Goal: Information Seeking & Learning: Find specific fact

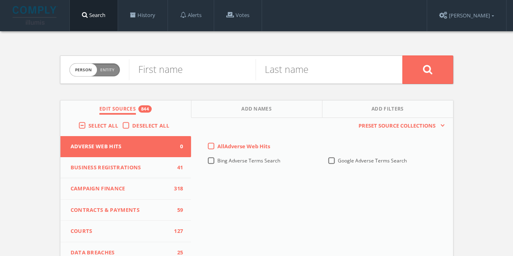
click at [101, 73] on span "Person Entity" at bounding box center [95, 70] width 50 height 13
checkbox input "true"
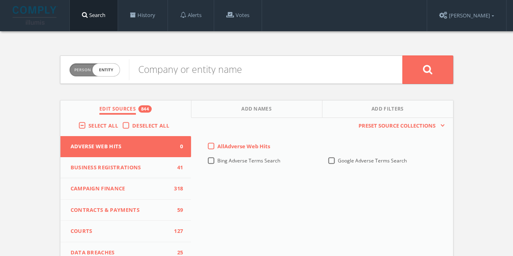
click at [132, 128] on label "Deselect All" at bounding box center [152, 126] width 41 height 8
click at [0, 0] on input "Deselect All" at bounding box center [0, 0] width 0 height 0
click at [88, 124] on label "Select All" at bounding box center [105, 126] width 34 height 8
click at [0, 0] on input "Select All" at bounding box center [0, 0] width 0 height 0
click at [215, 72] on input "text" at bounding box center [265, 69] width 273 height 21
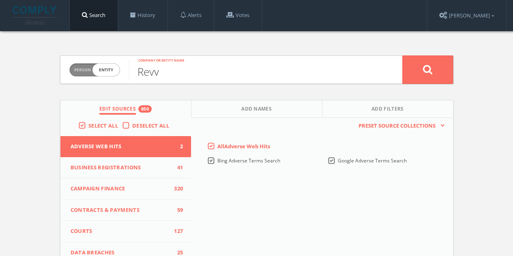
type input "Revv"
click at [402, 56] on button at bounding box center [427, 70] width 51 height 28
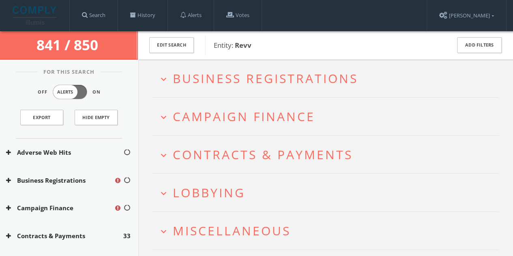
click at [240, 79] on span "Business Registrations" at bounding box center [265, 78] width 185 height 17
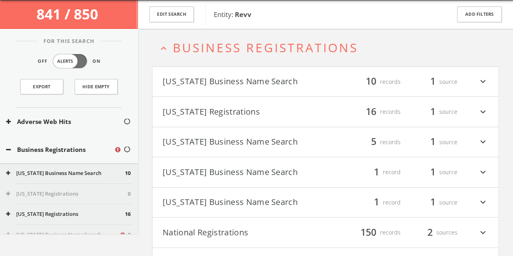
click at [277, 79] on button "[US_STATE] Business Name Search" at bounding box center [244, 82] width 163 height 14
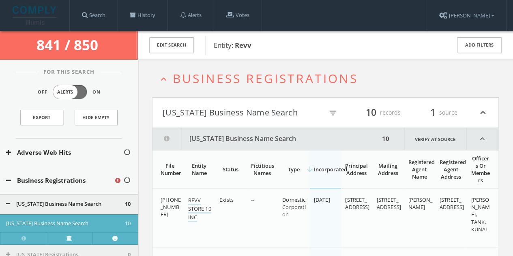
click at [271, 140] on button "[US_STATE] Business Name Search" at bounding box center [266, 139] width 227 height 22
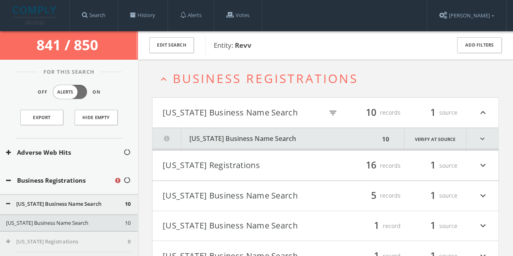
click at [251, 165] on button "[US_STATE] Registrations" at bounding box center [244, 166] width 163 height 14
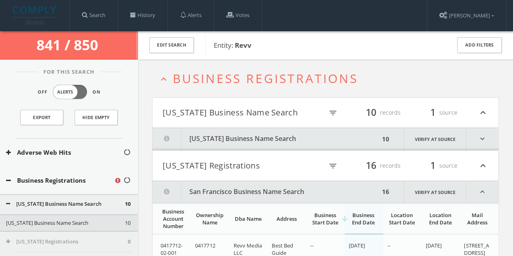
click at [252, 108] on button "[US_STATE] Business Name Search" at bounding box center [243, 113] width 161 height 14
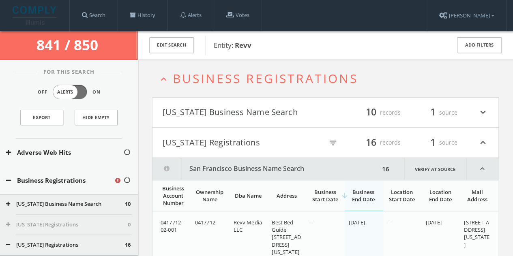
click at [256, 142] on button "[US_STATE] Registrations" at bounding box center [243, 143] width 161 height 14
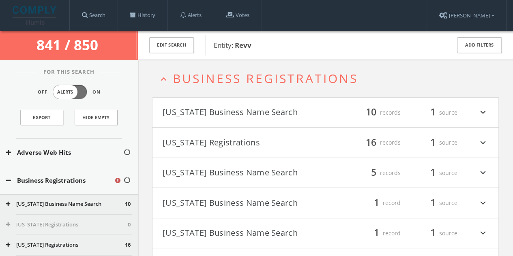
click at [256, 169] on button "[US_STATE] Business Name Search" at bounding box center [244, 173] width 163 height 14
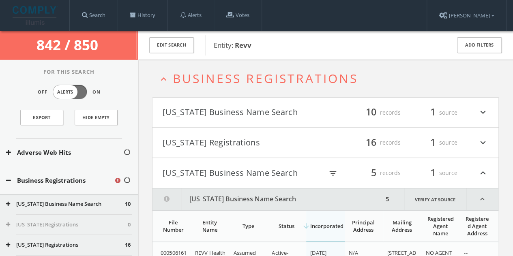
click at [253, 172] on button "[US_STATE] Business Name Search" at bounding box center [243, 173] width 161 height 14
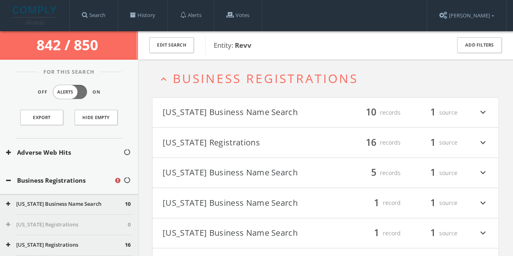
click at [249, 191] on h4 "[US_STATE] Business Name Search filter_list 1 record 1 source expand_more" at bounding box center [326, 203] width 346 height 30
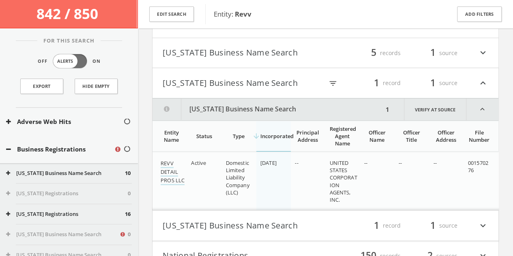
scroll to position [124, 0]
click at [253, 92] on h4 "[US_STATE] Business Name Search filter_list 1 record 1 source expand_less" at bounding box center [326, 84] width 346 height 30
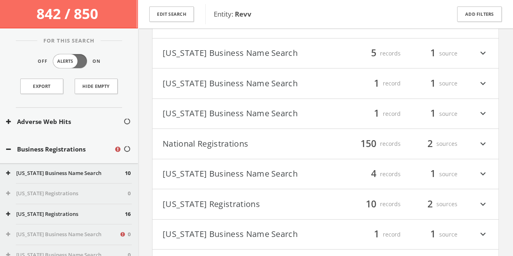
click at [252, 112] on button "[US_STATE] Business Name Search" at bounding box center [244, 114] width 163 height 14
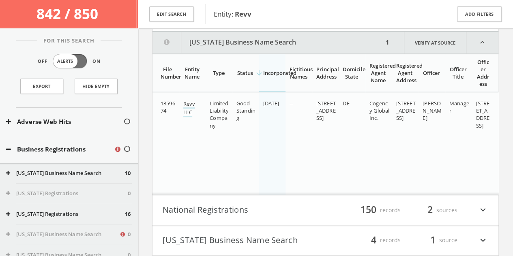
scroll to position [223, 0]
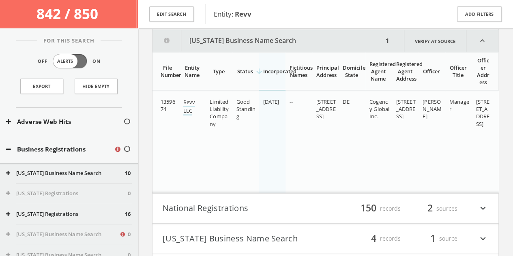
click at [198, 37] on button "[US_STATE] Business Name Search" at bounding box center [268, 41] width 231 height 22
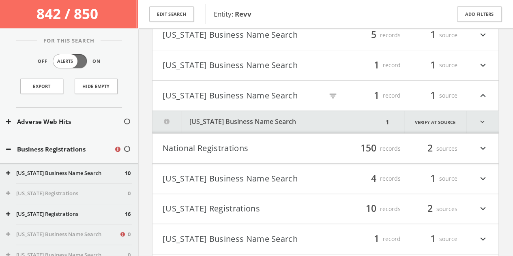
click at [210, 101] on h4 "[US_STATE] Business Name Search filter_list 1 record 1 source expand_less" at bounding box center [326, 96] width 346 height 30
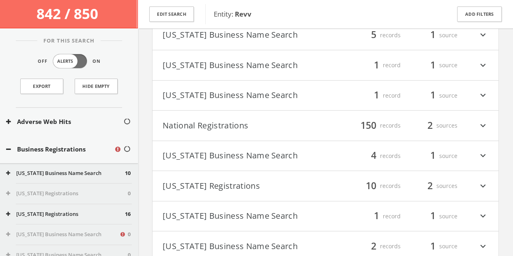
click at [211, 130] on button "National Registrations" at bounding box center [244, 126] width 163 height 14
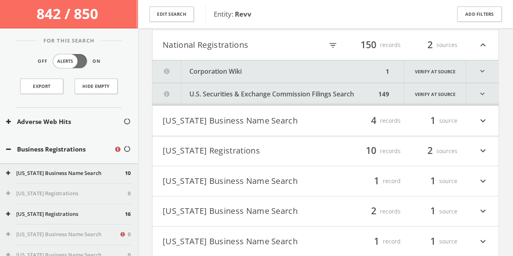
click at [234, 69] on button "Corporation Wiki" at bounding box center [268, 71] width 231 height 22
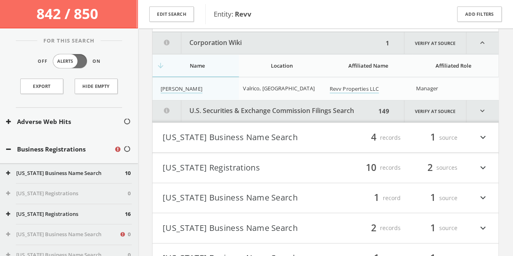
scroll to position [253, 0]
click at [247, 82] on html "Search History Alerts Votes [PERSON_NAME] Edit Profile Change Password Security…" at bounding box center [256, 166] width 513 height 835
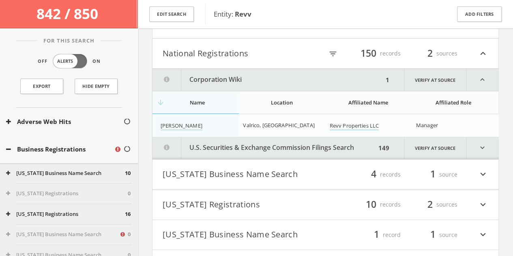
click at [223, 79] on html "Search History Alerts Votes [PERSON_NAME] Edit Profile Change Password Security…" at bounding box center [256, 203] width 513 height 835
click at [238, 77] on button "Corporation Wiki" at bounding box center [268, 81] width 231 height 22
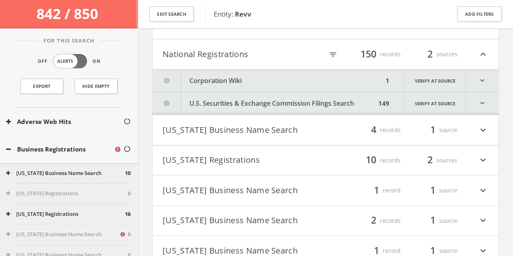
click at [256, 98] on button "U.S. Securities & Exchange Commission Filings Search" at bounding box center [265, 103] width 224 height 22
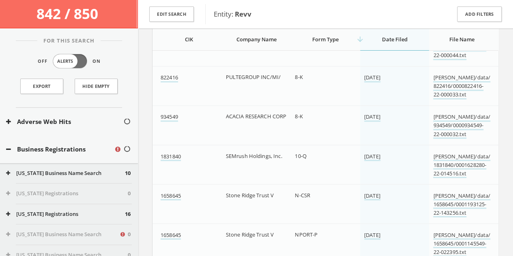
scroll to position [640, 0]
drag, startPoint x: 229, startPoint y: 117, endPoint x: 229, endPoint y: 96, distance: 21.1
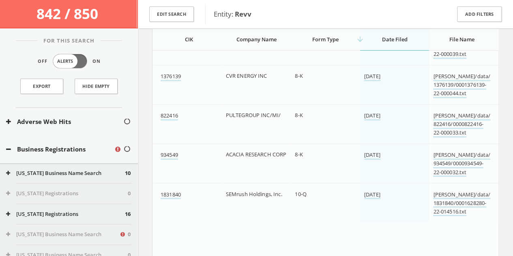
scroll to position [478, 0]
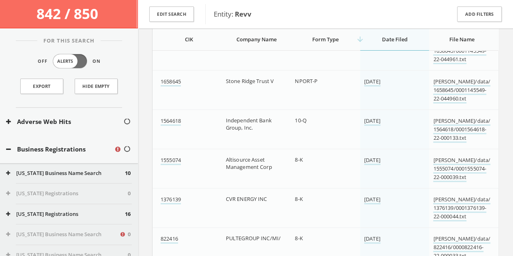
drag, startPoint x: 229, startPoint y: 96, endPoint x: 196, endPoint y: 118, distance: 39.2
click at [196, 117] on div "1564618" at bounding box center [190, 121] width 59 height 9
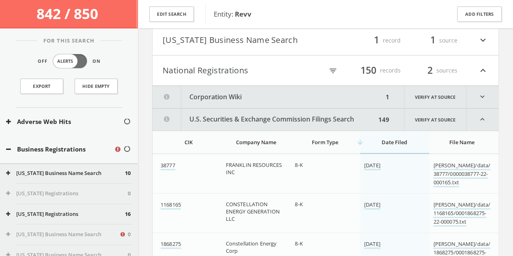
scroll to position [194, 0]
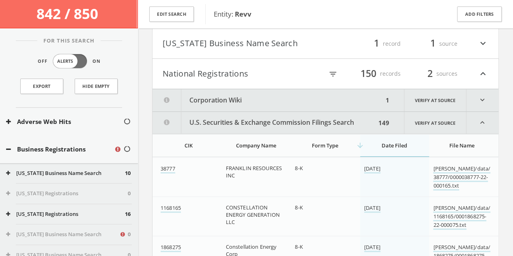
click at [241, 124] on button "U.S. Securities & Exchange Commission Filings Search" at bounding box center [265, 123] width 224 height 22
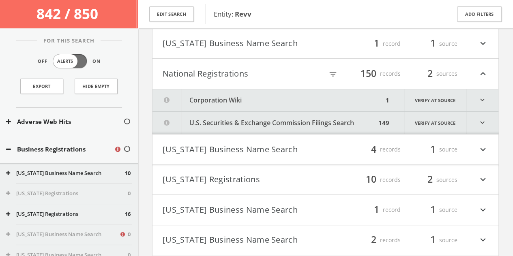
click at [247, 73] on button "National Registrations" at bounding box center [243, 74] width 161 height 14
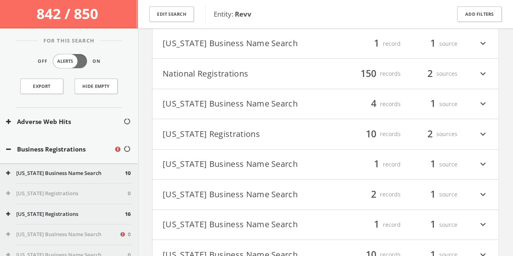
click at [244, 107] on button "[US_STATE] Business Name Search" at bounding box center [244, 104] width 163 height 14
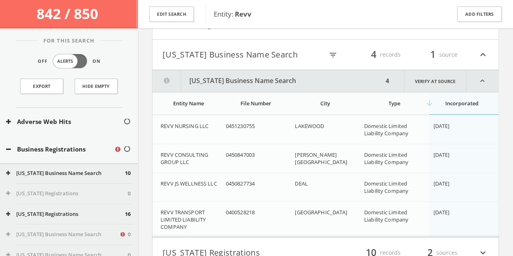
scroll to position [243, 0]
click at [235, 54] on button "[US_STATE] Business Name Search" at bounding box center [243, 55] width 161 height 14
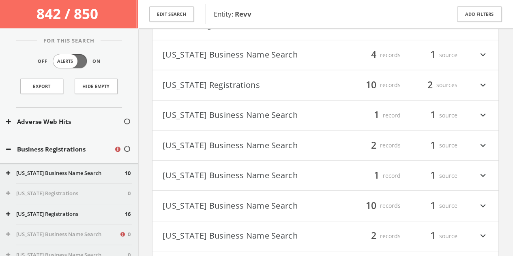
click at [235, 85] on button "[US_STATE] Registrations" at bounding box center [244, 85] width 163 height 14
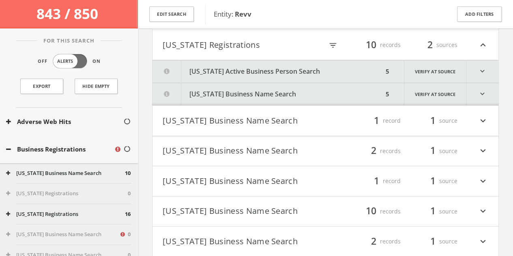
click at [234, 73] on button "[US_STATE] Active Business Person Search" at bounding box center [268, 71] width 231 height 22
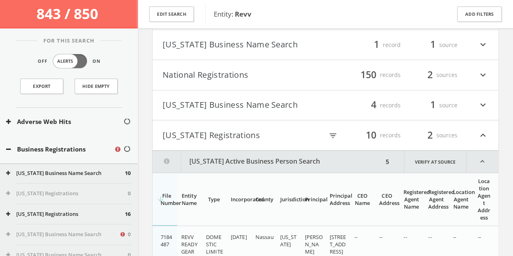
scroll to position [192, 0]
click at [214, 138] on button "[US_STATE] Registrations" at bounding box center [243, 136] width 161 height 14
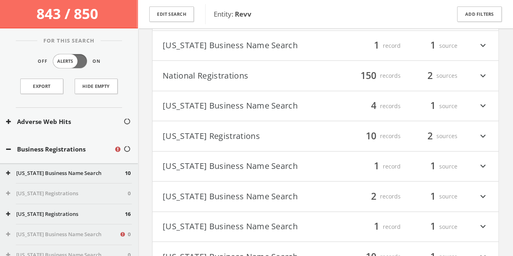
click at [214, 138] on button "[US_STATE] Registrations" at bounding box center [244, 136] width 163 height 14
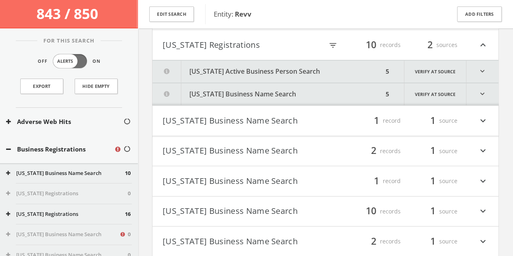
click at [217, 84] on button "[US_STATE] Business Name Search" at bounding box center [268, 94] width 231 height 22
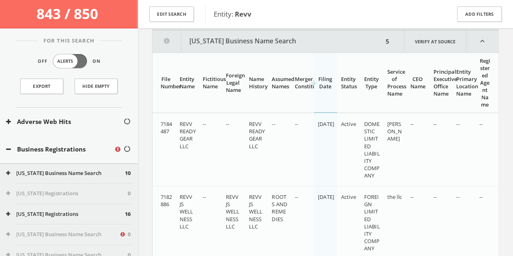
scroll to position [336, 0]
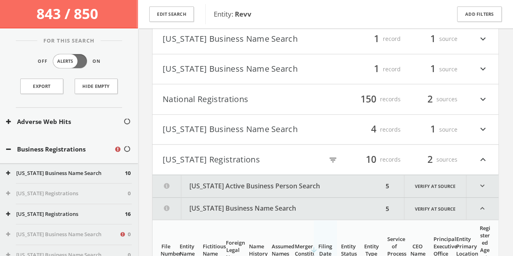
click at [226, 165] on button "[US_STATE] Registrations" at bounding box center [243, 160] width 161 height 14
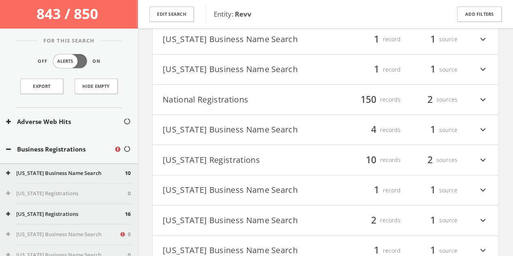
click at [224, 181] on h4 "[US_STATE] Business Name Search filter_list 1 record 1 source expand_more" at bounding box center [326, 191] width 346 height 30
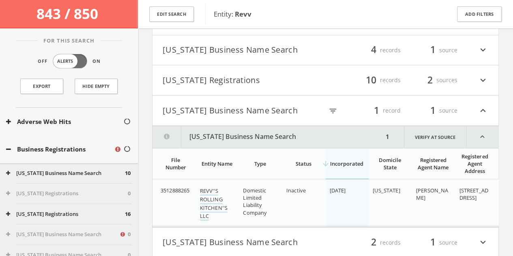
click at [232, 108] on html "Search History Alerts Votes [PERSON_NAME] Edit Profile Change Password Security…" at bounding box center [256, 175] width 513 height 846
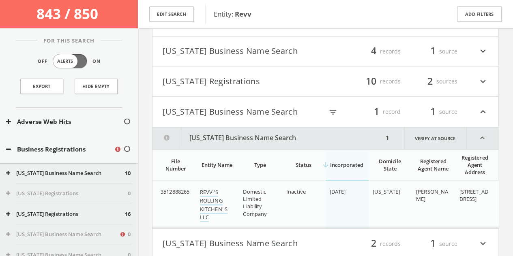
click at [241, 109] on button "[US_STATE] Business Name Search" at bounding box center [243, 112] width 161 height 14
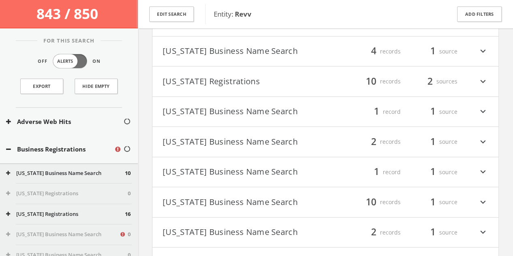
click at [234, 143] on button "[US_STATE] Business Name Search" at bounding box center [244, 142] width 163 height 14
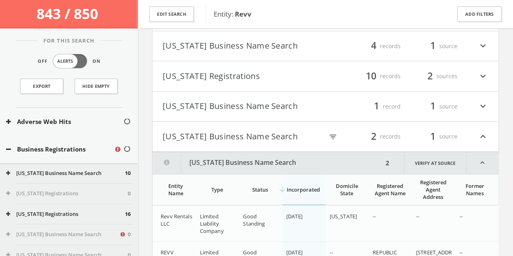
scroll to position [252, 0]
click at [234, 136] on html "Search History Alerts Votes [PERSON_NAME] Edit Profile Change Password Security…" at bounding box center [256, 194] width 513 height 893
click at [249, 136] on button "[US_STATE] Business Name Search" at bounding box center [243, 137] width 161 height 14
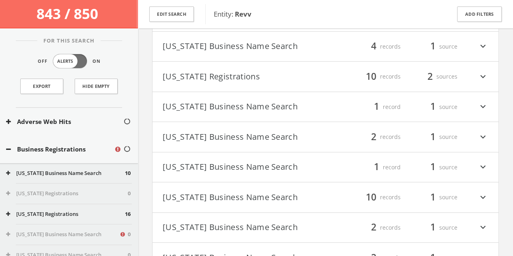
click at [229, 164] on button "[US_STATE] Business Name Search" at bounding box center [244, 168] width 163 height 14
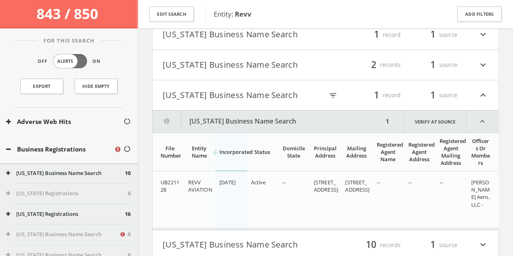
scroll to position [323, 0]
click at [230, 91] on html "Search History Alerts Votes [PERSON_NAME] Edit Profile Change Password Security…" at bounding box center [256, 109] width 513 height 864
click at [241, 95] on button "[US_STATE] Business Name Search" at bounding box center [243, 96] width 161 height 14
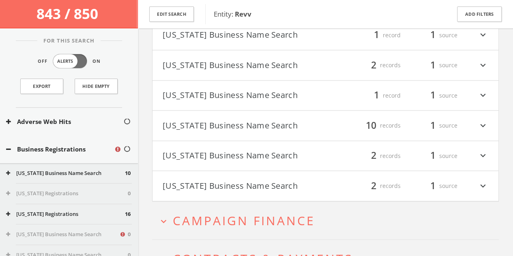
click at [229, 125] on button "[US_STATE] Business Name Search" at bounding box center [244, 126] width 163 height 14
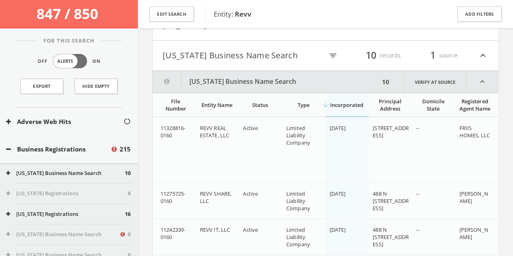
scroll to position [394, 0]
click at [239, 83] on button "[US_STATE] Business Name Search" at bounding box center [266, 82] width 227 height 22
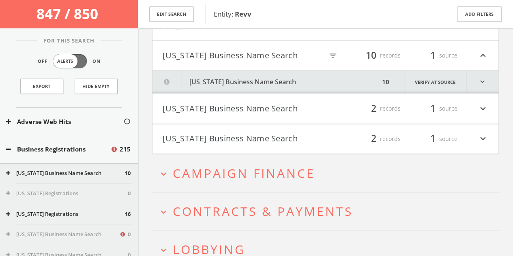
click at [203, 49] on button "[US_STATE] Business Name Search" at bounding box center [243, 56] width 161 height 14
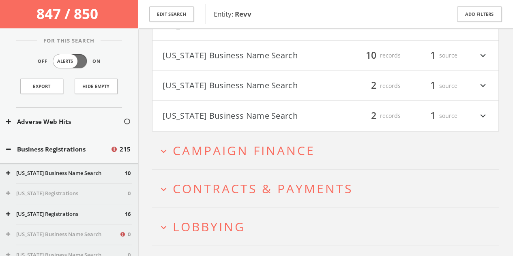
click at [202, 86] on button "[US_STATE] Business Name Search" at bounding box center [244, 86] width 163 height 14
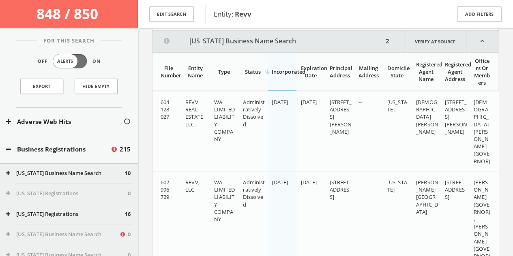
scroll to position [464, 0]
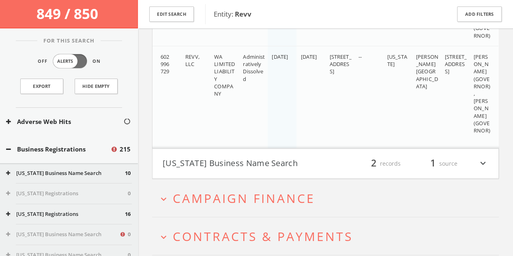
click at [246, 152] on h4 "[US_STATE] Business Name Search filter_list 2 records 1 source expand_more" at bounding box center [326, 164] width 346 height 30
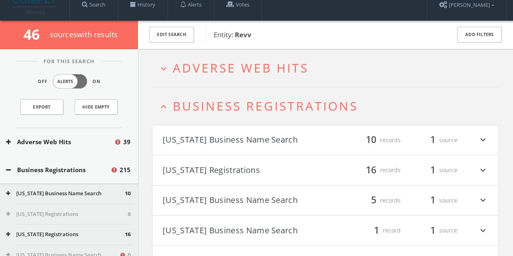
scroll to position [0, 0]
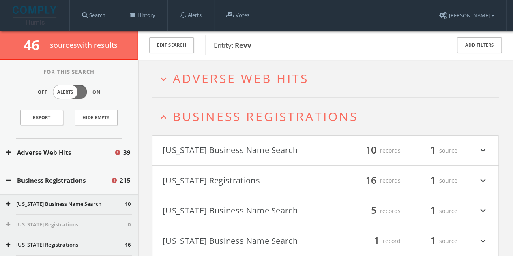
click at [305, 120] on span "Business Registrations" at bounding box center [265, 116] width 185 height 17
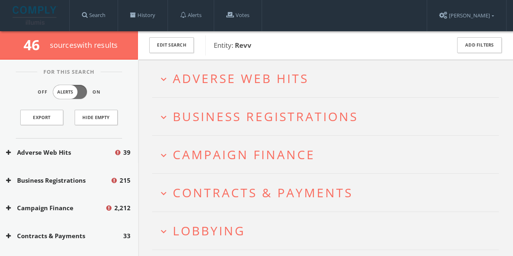
click at [301, 154] on span "Campaign Finance" at bounding box center [244, 154] width 142 height 17
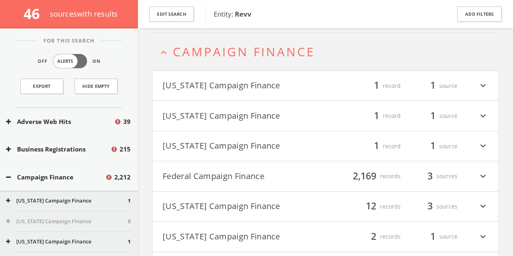
click at [258, 45] on span "Campaign Finance" at bounding box center [244, 51] width 142 height 17
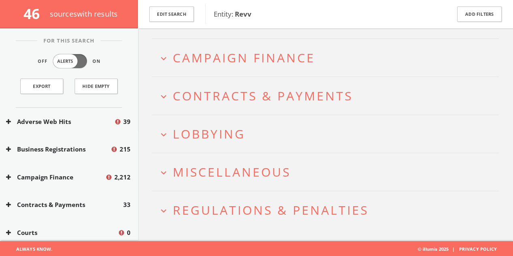
click at [255, 96] on span "Contracts & Payments" at bounding box center [263, 96] width 180 height 17
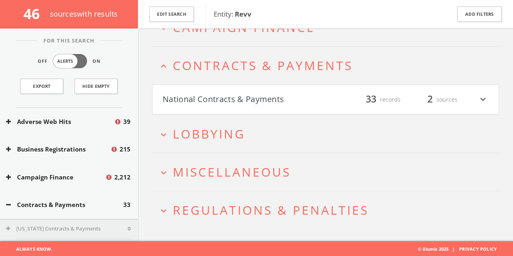
click at [254, 105] on button "National Contracts & Payments" at bounding box center [244, 100] width 163 height 14
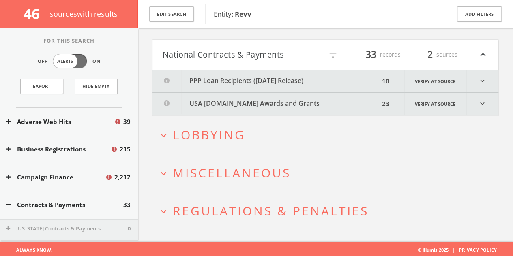
click at [253, 103] on button "USA [DOMAIN_NAME] Awards and Grants" at bounding box center [266, 104] width 227 height 22
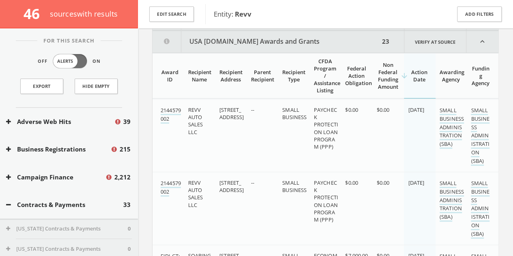
scroll to position [239, 0]
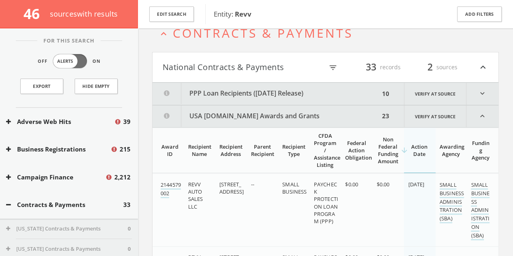
click at [249, 75] on h4 "National Contracts & Payments filter_list 33 records 2 sources expand_less" at bounding box center [326, 67] width 346 height 30
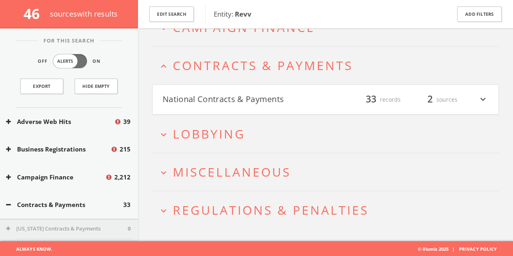
click at [249, 65] on span "Contracts & Payments" at bounding box center [263, 65] width 180 height 17
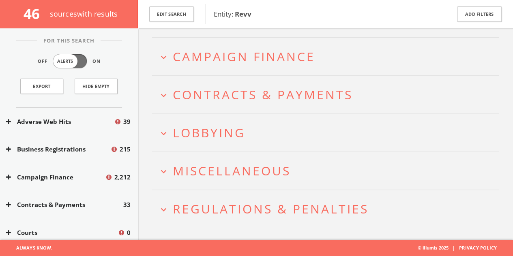
scroll to position [101, 0]
